Goal: Task Accomplishment & Management: Use online tool/utility

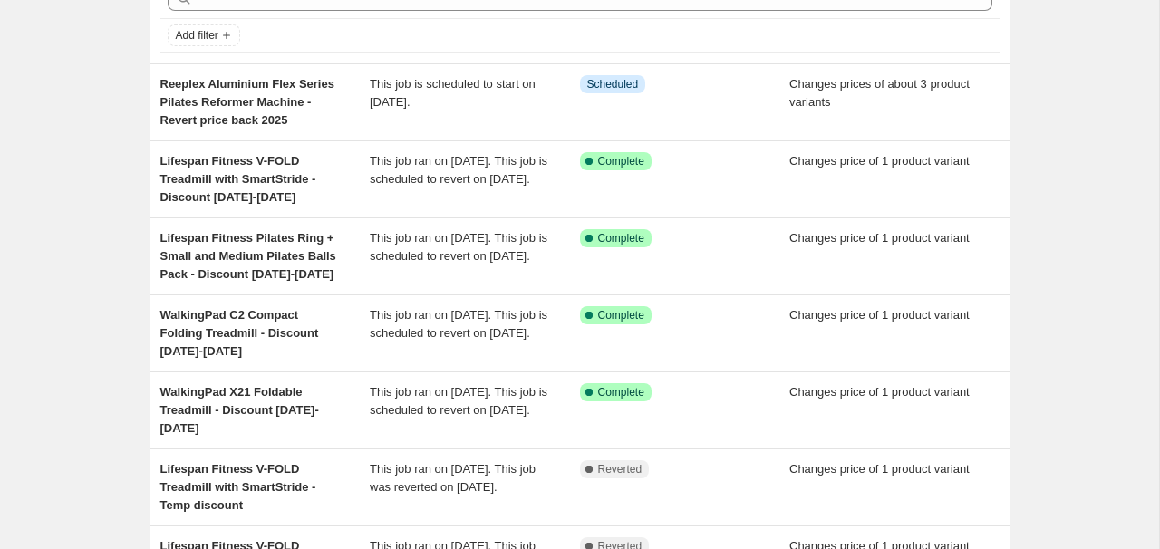
scroll to position [104, 0]
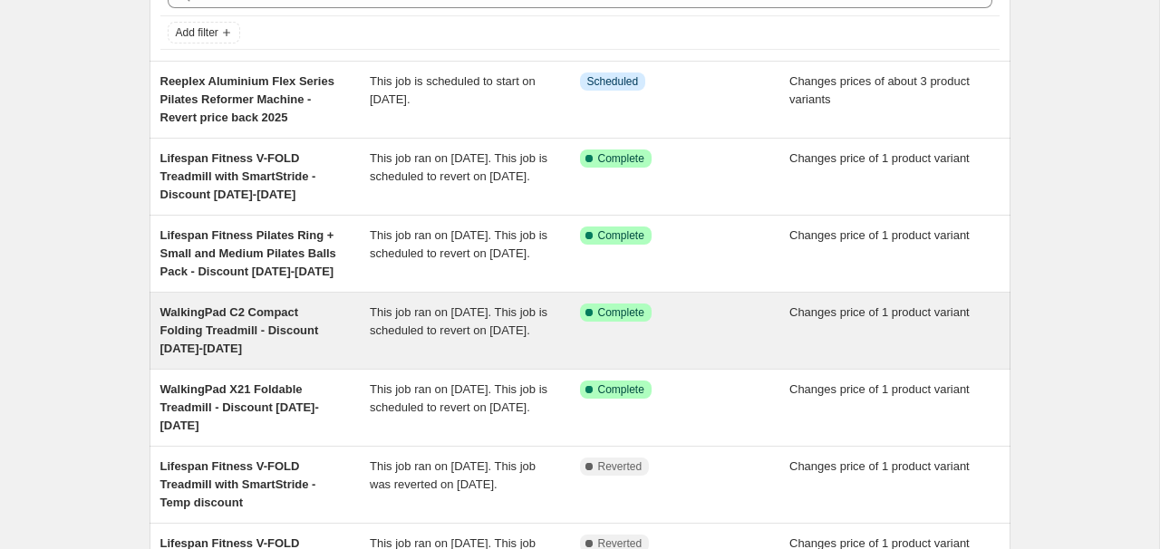
click at [201, 329] on span "WalkingPad C2 Compact Folding Treadmill - Discount [DATE]-[DATE]" at bounding box center [239, 330] width 159 height 50
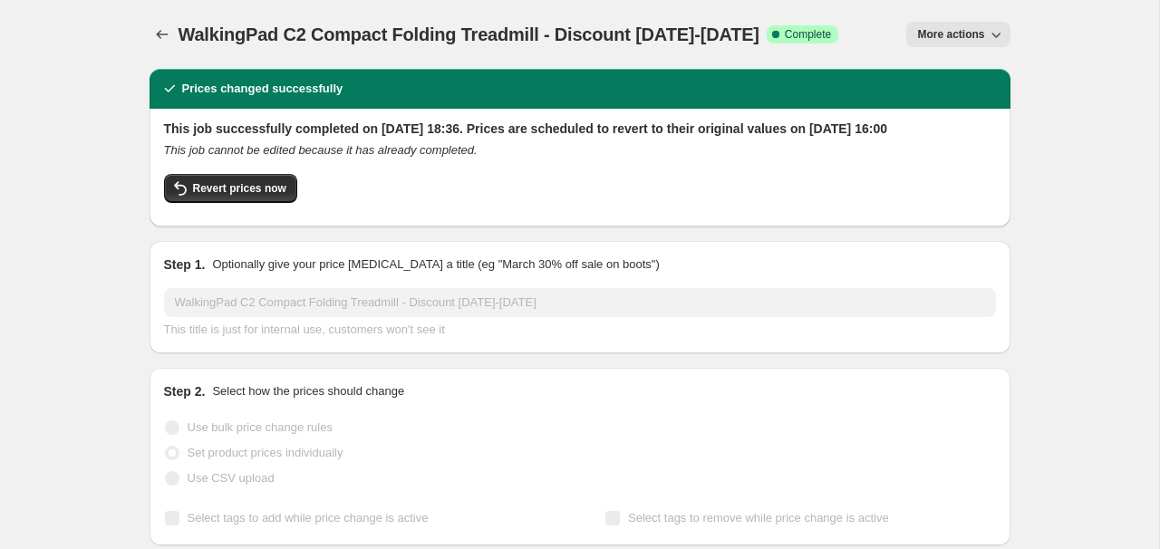
click at [966, 28] on span "More actions" at bounding box center [950, 34] width 67 height 14
